Goal: Find specific page/section: Find specific page/section

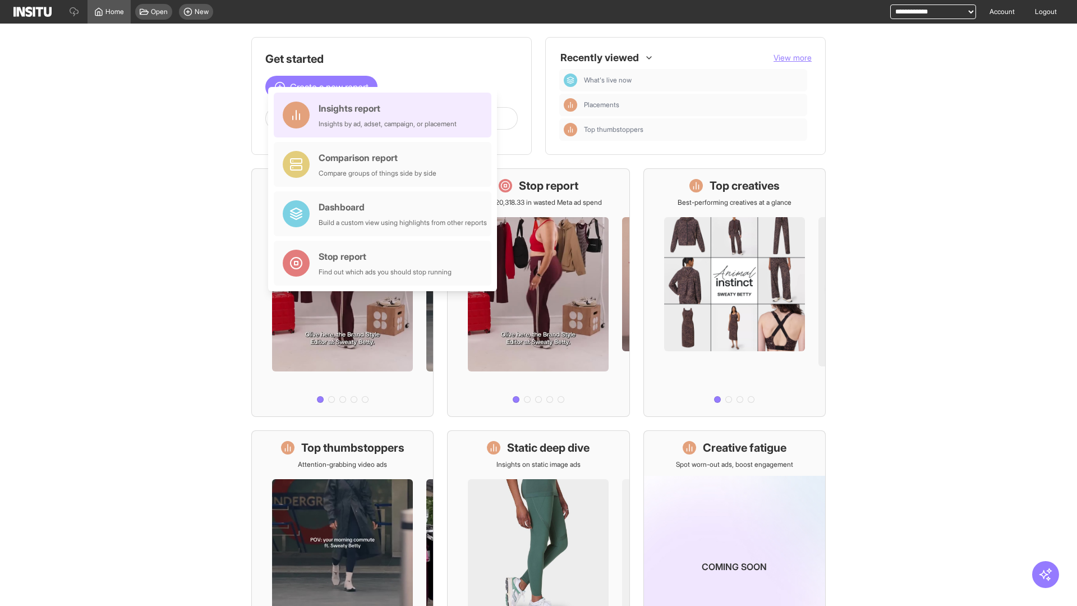
click at [385, 115] on div "Insights report Insights by ad, adset, campaign, or placement" at bounding box center [388, 115] width 138 height 27
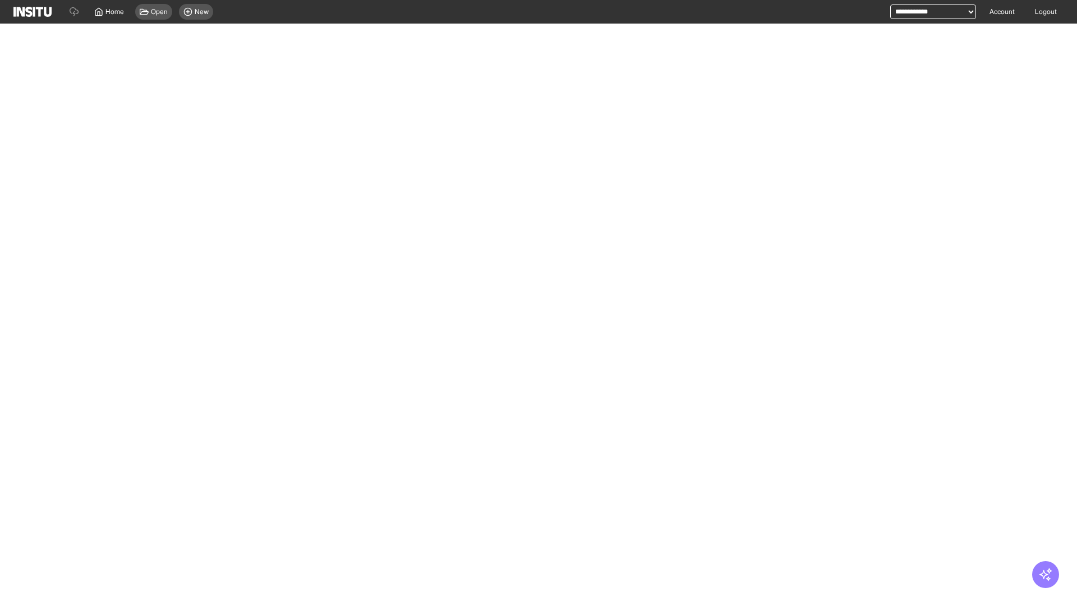
select select "**"
